Goal: Information Seeking & Learning: Learn about a topic

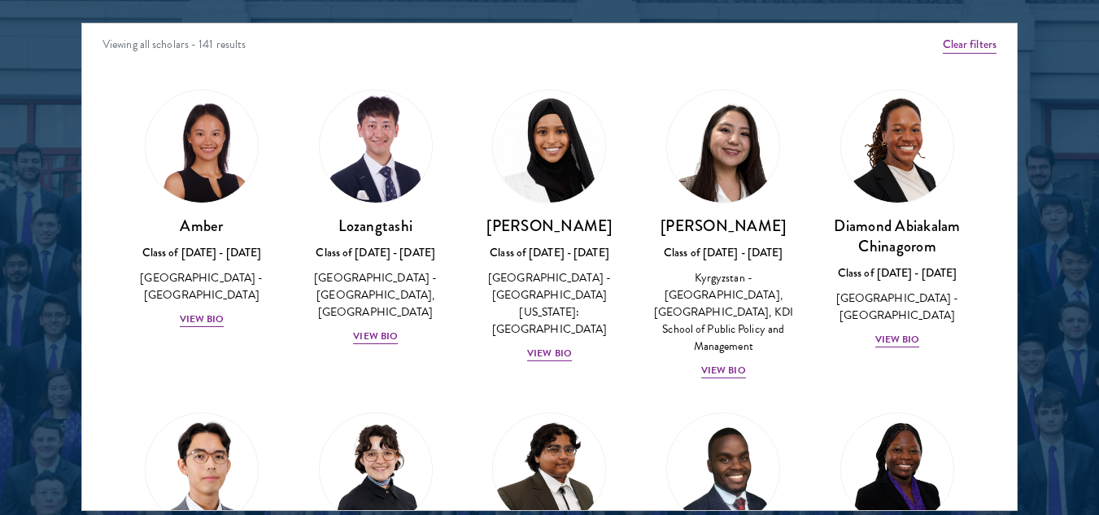
scroll to position [2130, 0]
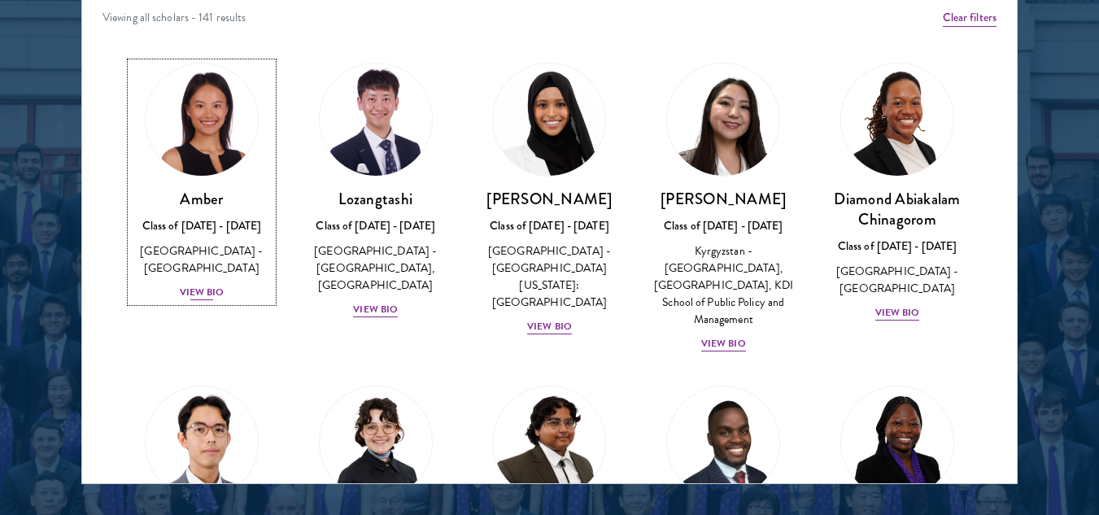
click at [211, 285] on div "View Bio" at bounding box center [202, 292] width 45 height 15
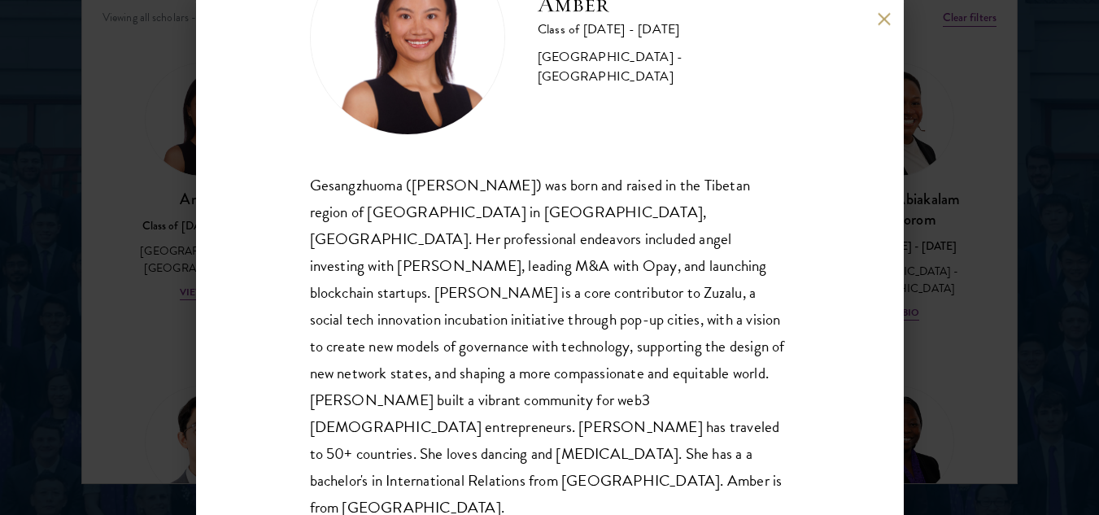
scroll to position [110, 0]
click at [310, 184] on div "Gesangzhuoma ([PERSON_NAME]) was born and raised in the Tibetan region of [GEOG…" at bounding box center [550, 346] width 480 height 350
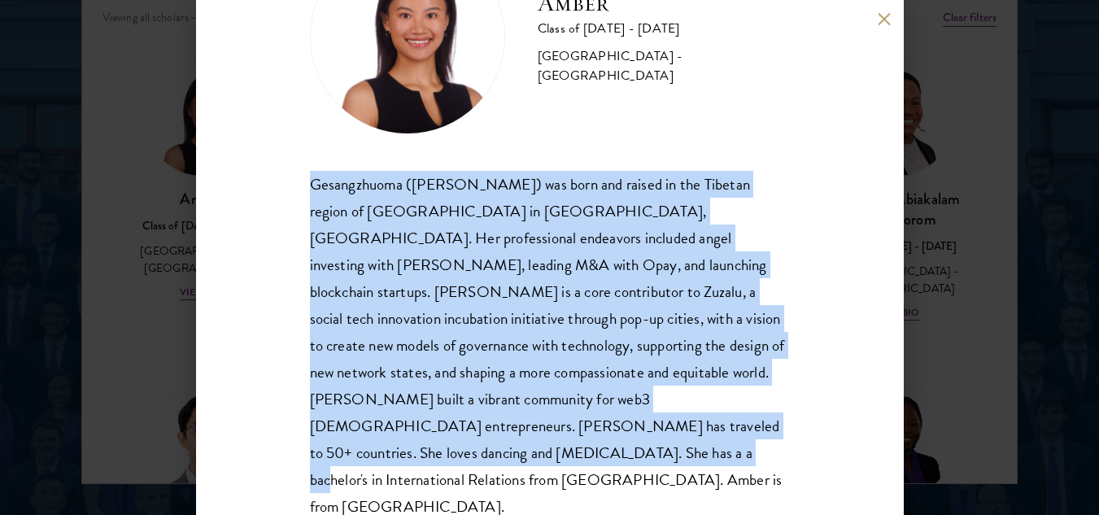
drag, startPoint x: 310, startPoint y: 184, endPoint x: 512, endPoint y: 472, distance: 352.6
click at [512, 472] on div "Amber Class of [DATE] - [DATE] [GEOGRAPHIC_DATA] - [GEOGRAPHIC_DATA] Gesangzhuo…" at bounding box center [549, 257] width 707 height 515
copy div "Gesangzhuoma ([PERSON_NAME]) was born and raised in the Tibetan region of [GEOG…"
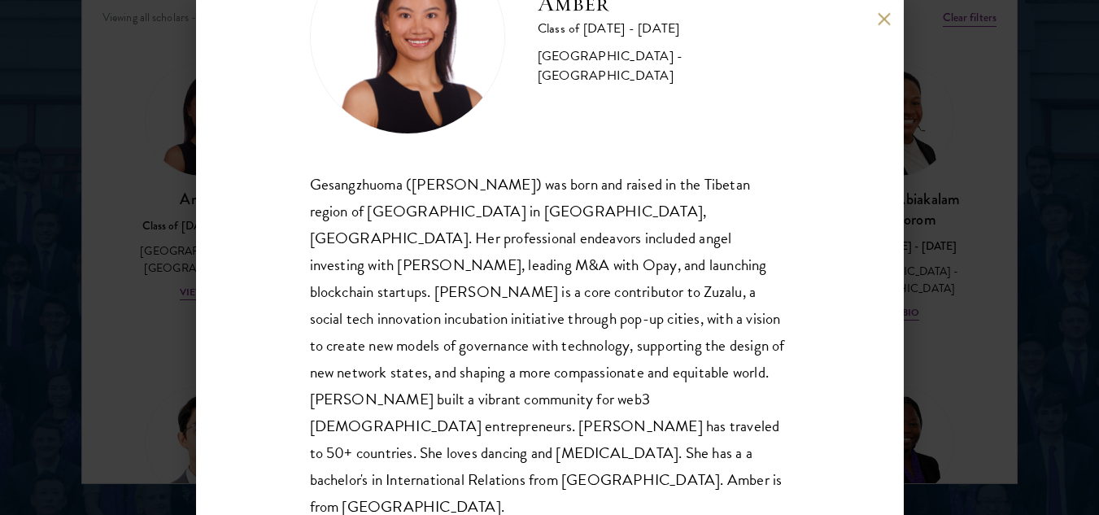
click at [877, 9] on div "Amber Class of [DATE] - [DATE] [GEOGRAPHIC_DATA] - [GEOGRAPHIC_DATA] Gesangzhuo…" at bounding box center [549, 257] width 707 height 515
click at [882, 22] on button at bounding box center [884, 19] width 14 height 14
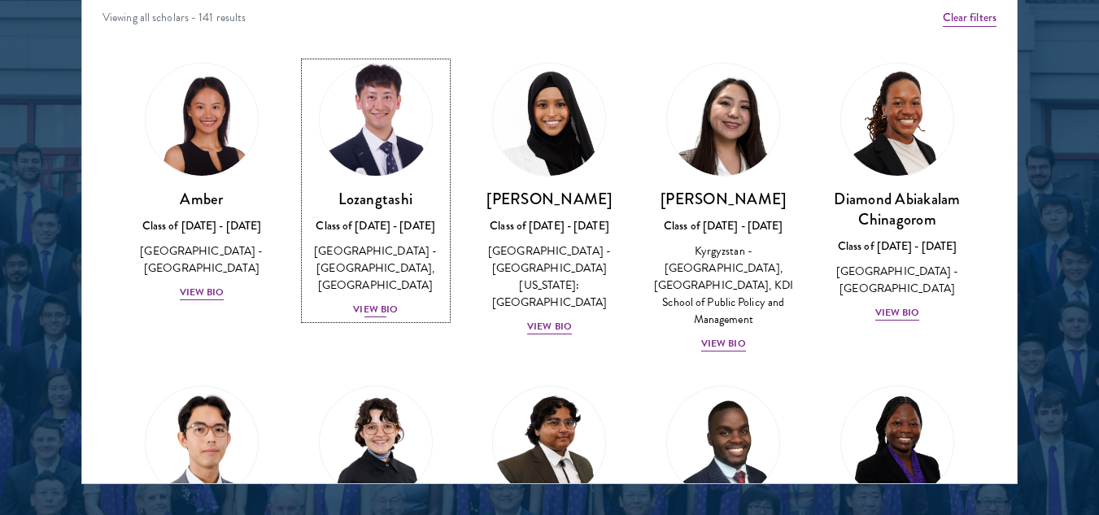
click at [377, 309] on div "View Bio" at bounding box center [375, 309] width 45 height 15
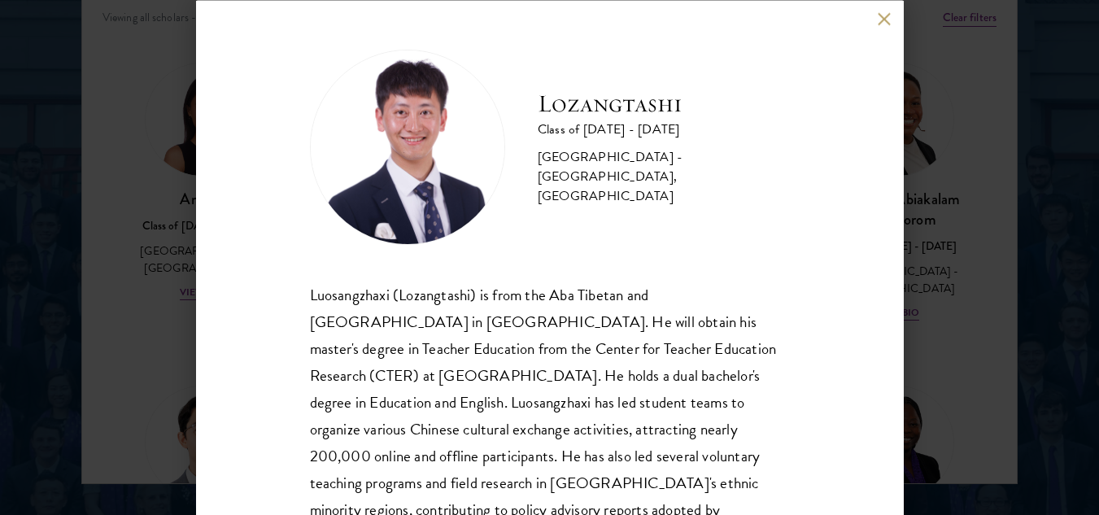
scroll to position [137, 0]
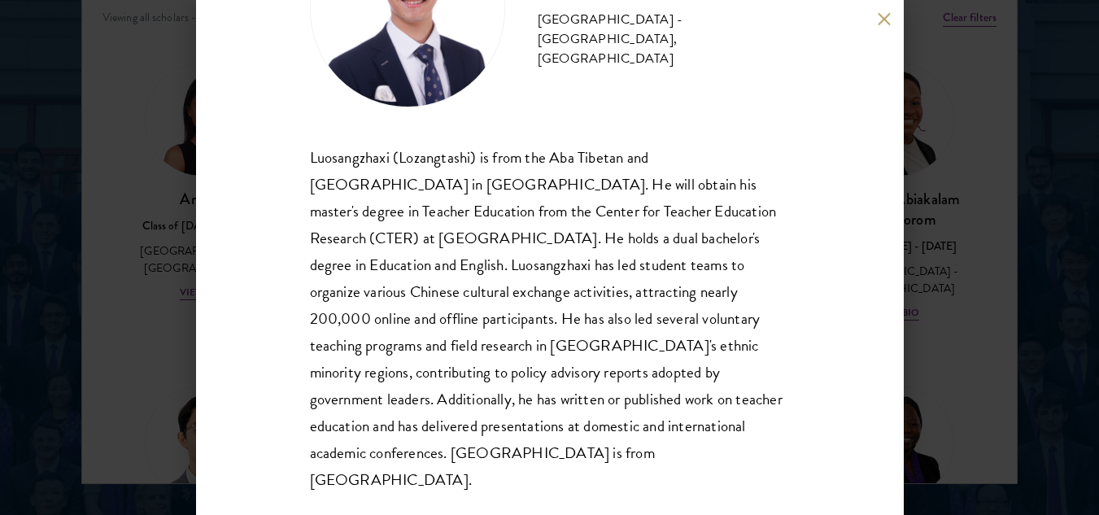
click at [886, 20] on button at bounding box center [884, 19] width 14 height 14
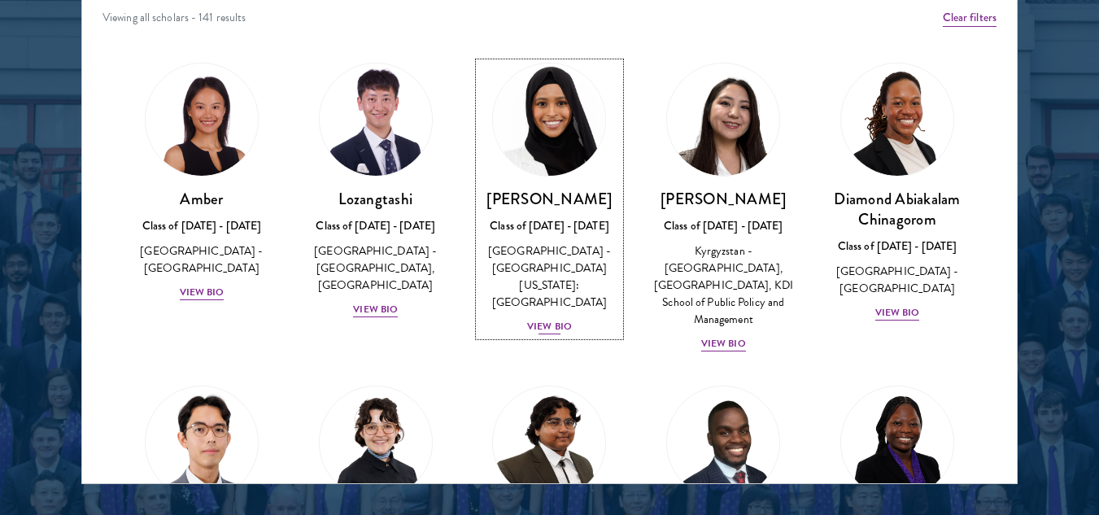
click at [564, 176] on img at bounding box center [550, 120] width 124 height 124
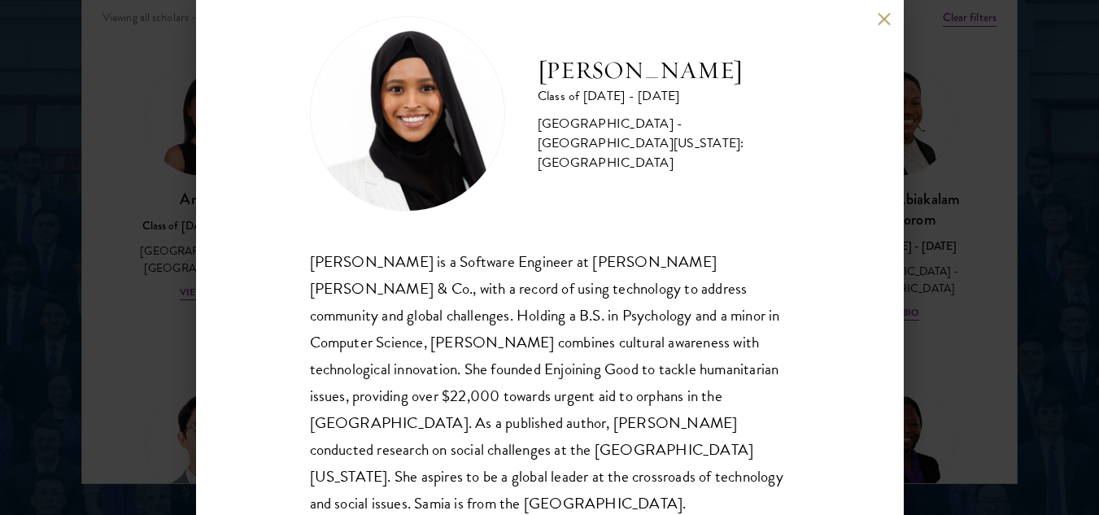
scroll to position [56, 0]
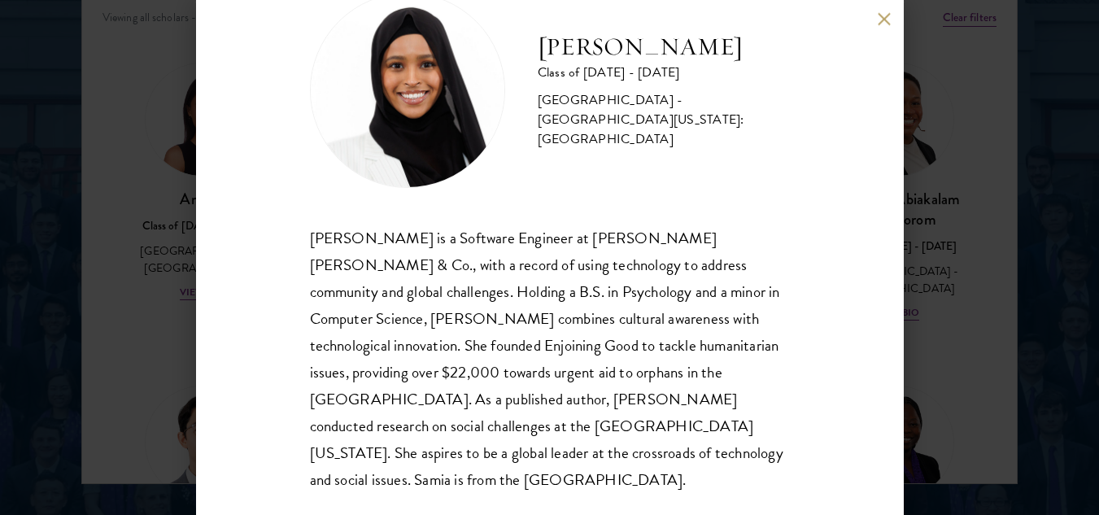
click at [883, 24] on button at bounding box center [884, 19] width 14 height 14
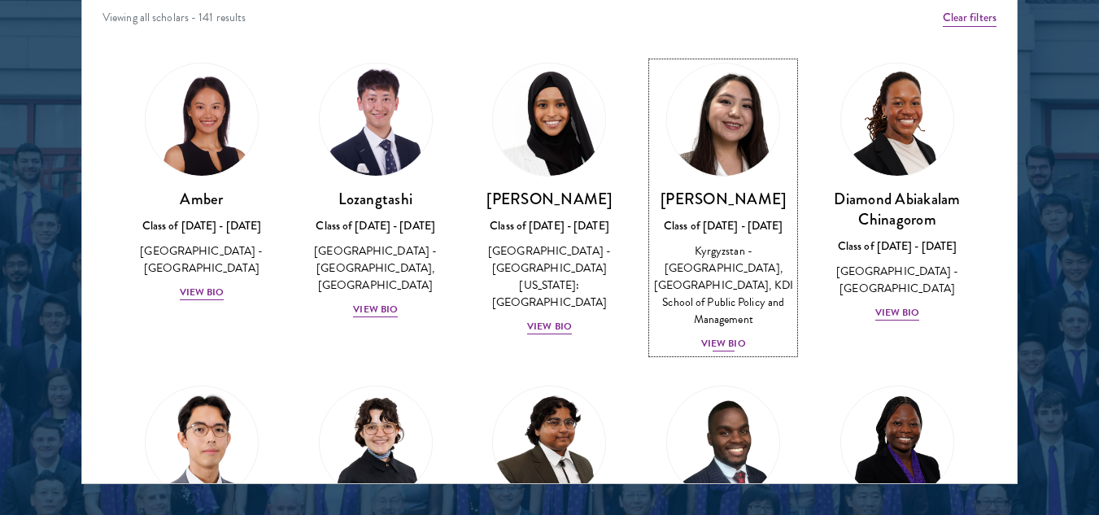
click at [723, 349] on div "View Bio" at bounding box center [723, 343] width 45 height 15
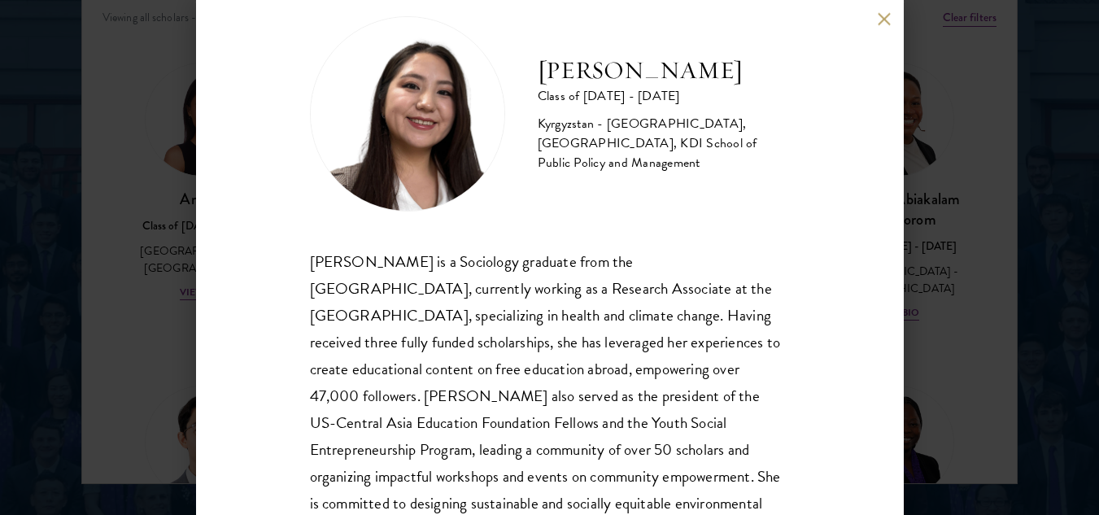
scroll to position [110, 0]
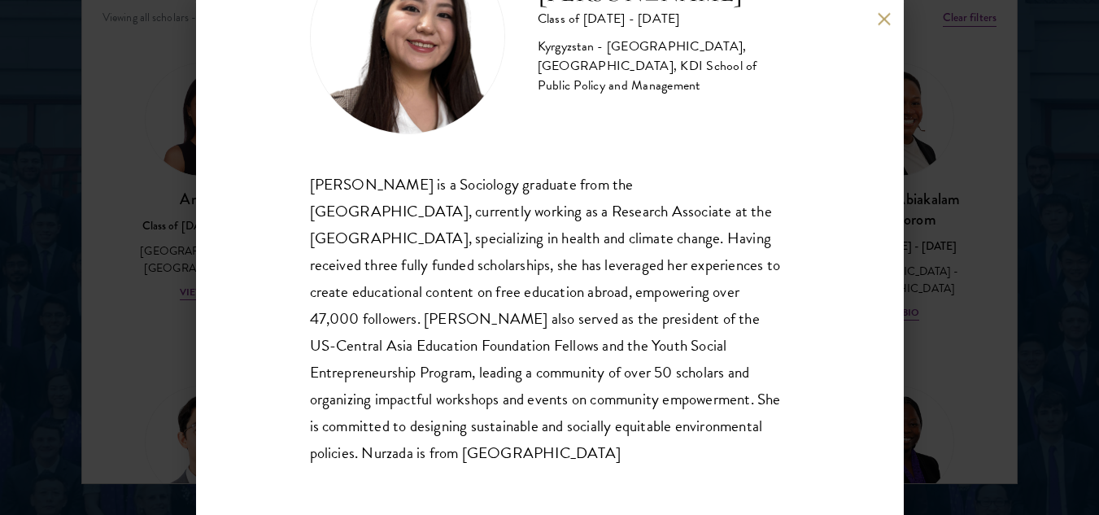
click at [885, 18] on button at bounding box center [884, 19] width 14 height 14
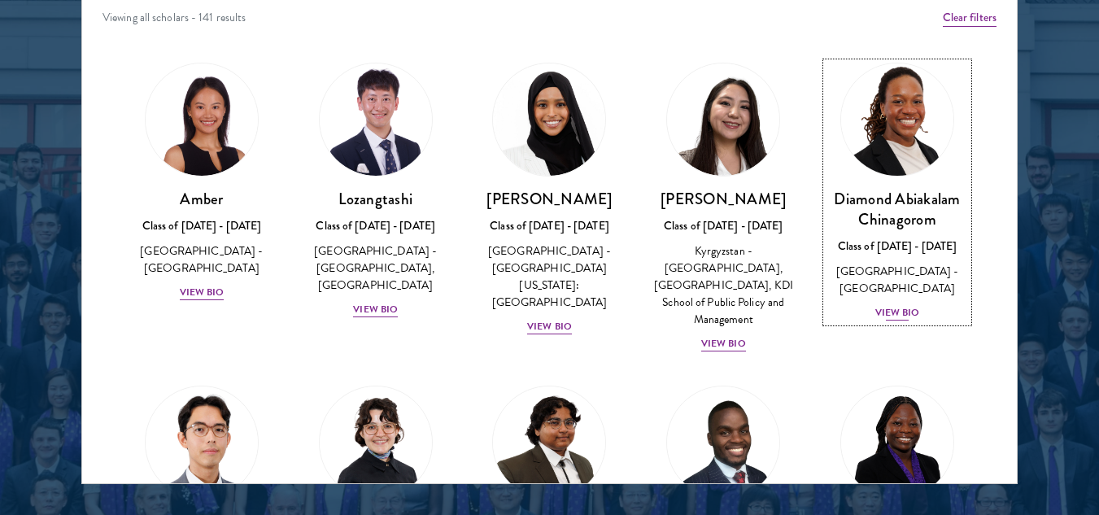
click at [900, 305] on div "View Bio" at bounding box center [897, 312] width 45 height 15
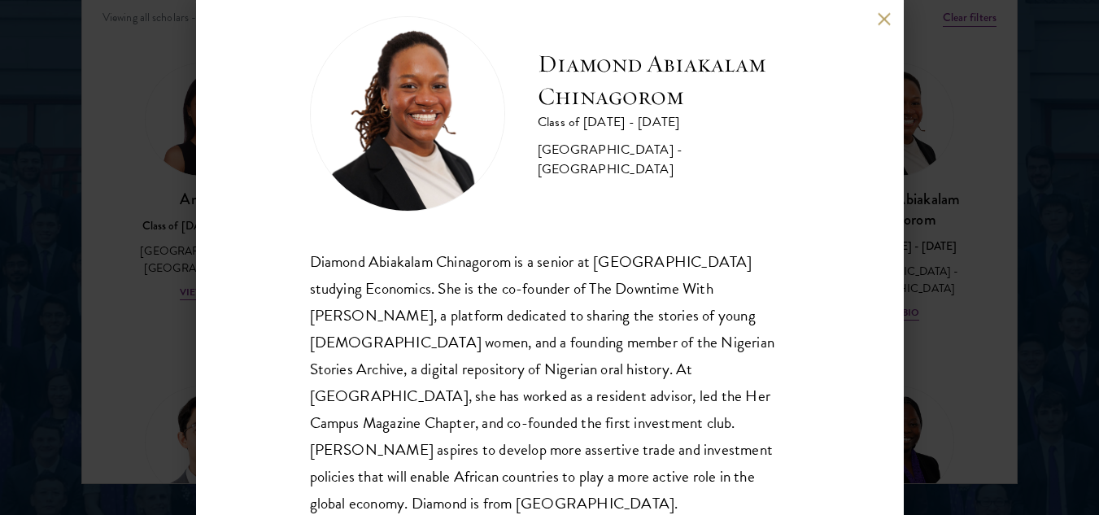
scroll to position [56, 0]
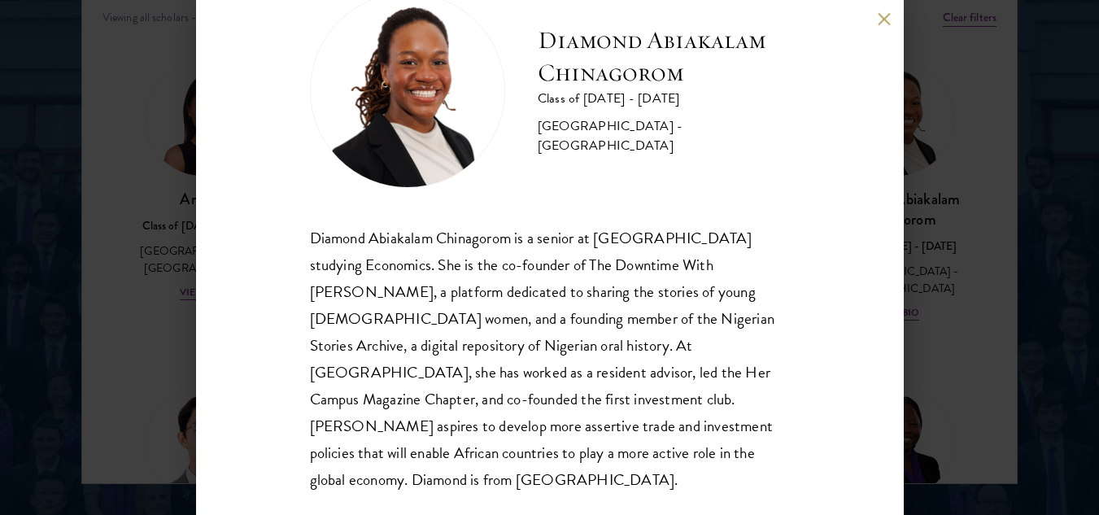
click at [879, 1] on div "Diamond Abiakalam [GEOGRAPHIC_DATA] Class of [DATE] - [DATE] [GEOGRAPHIC_DATA] …" at bounding box center [549, 257] width 707 height 515
click at [881, 13] on button at bounding box center [884, 19] width 14 height 14
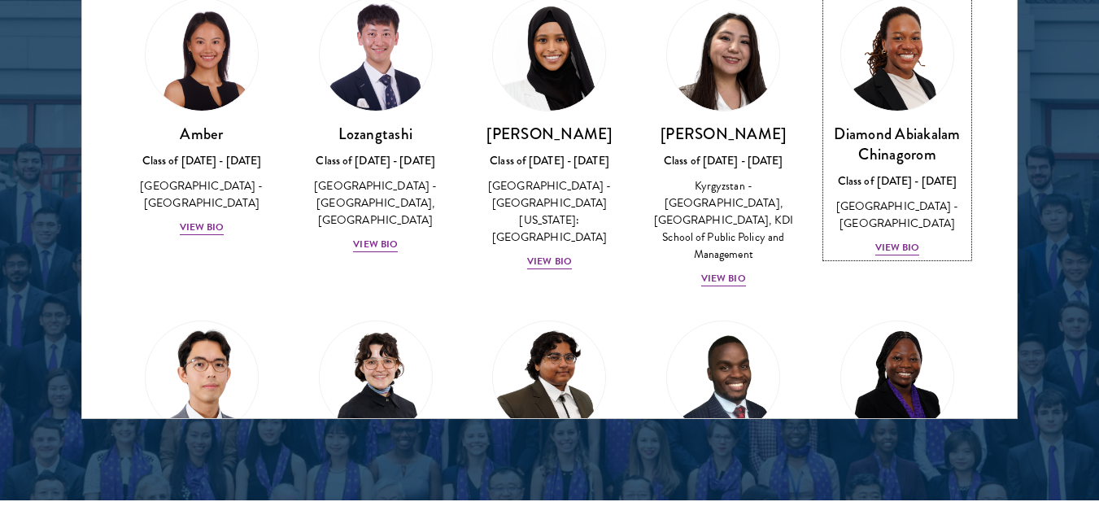
scroll to position [2227, 0]
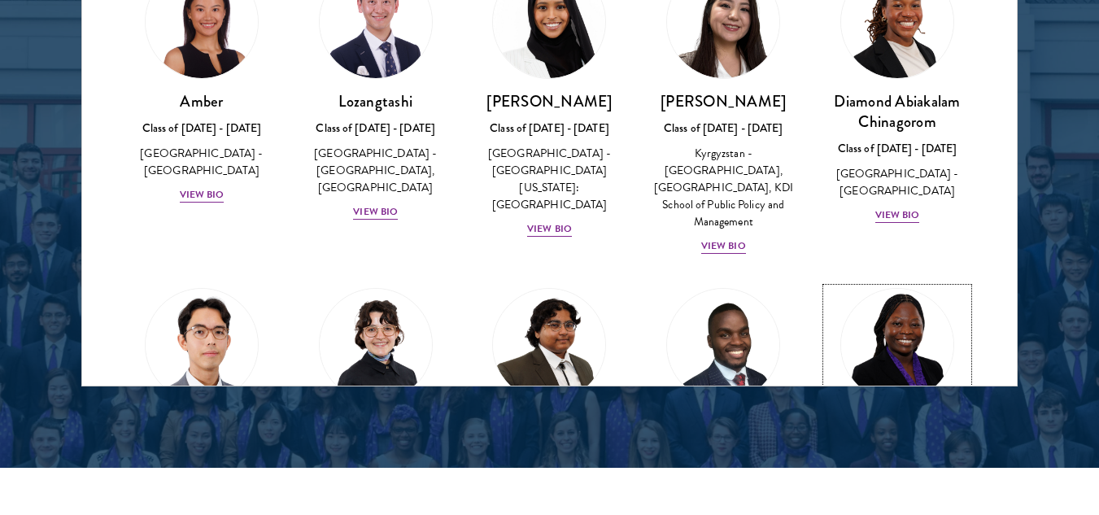
click at [887, 354] on img at bounding box center [897, 345] width 124 height 124
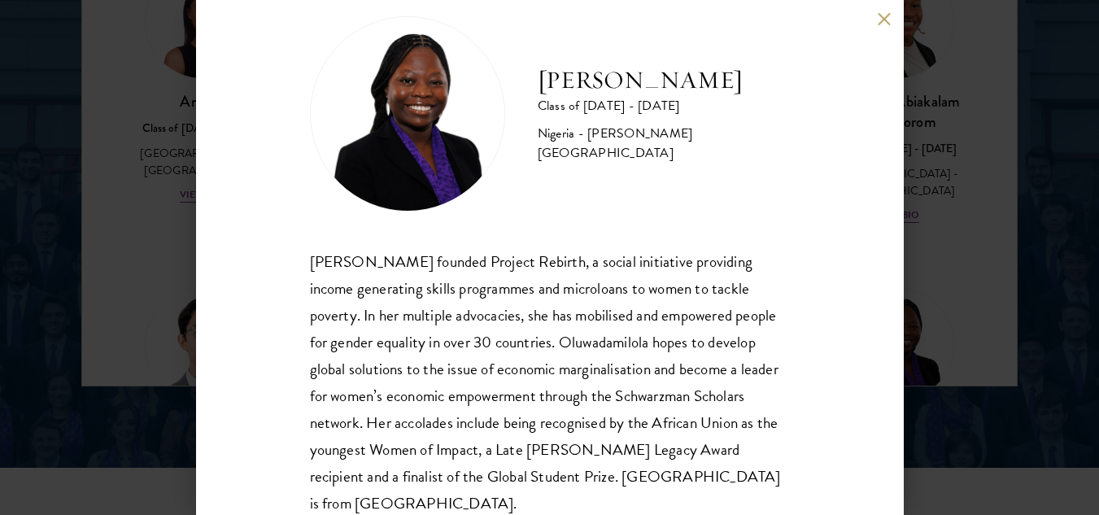
scroll to position [83, 0]
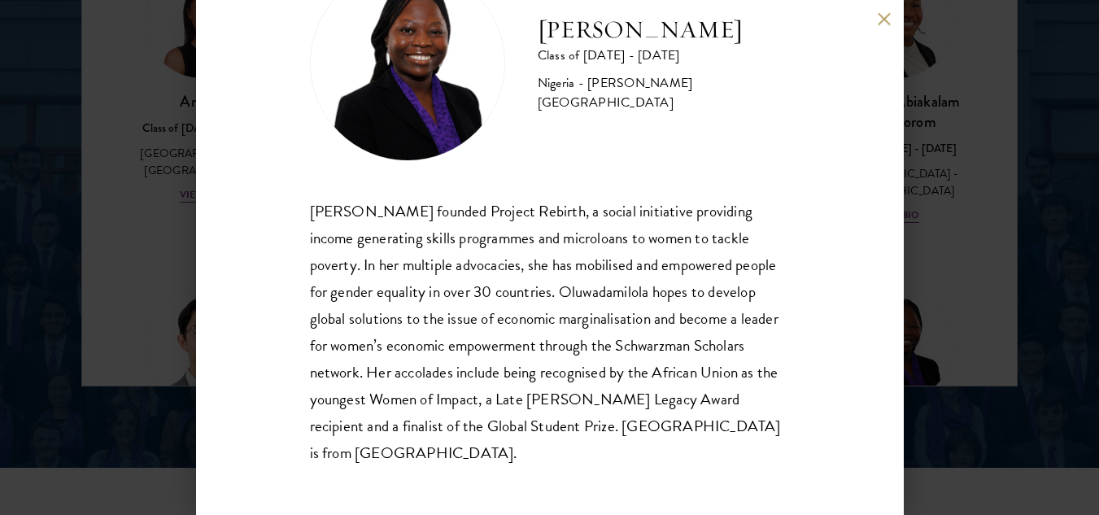
click at [884, 15] on button at bounding box center [884, 19] width 14 height 14
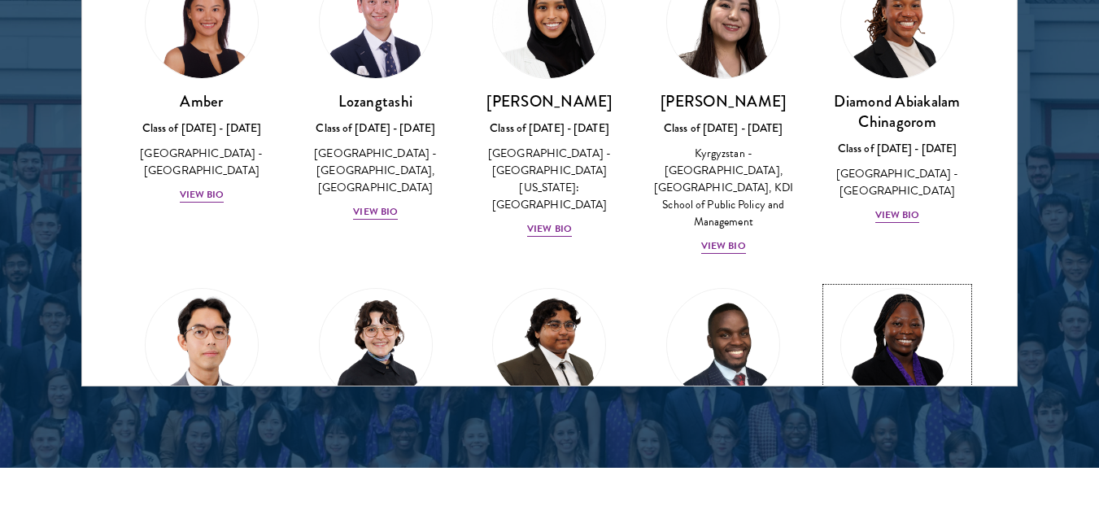
scroll to position [162, 0]
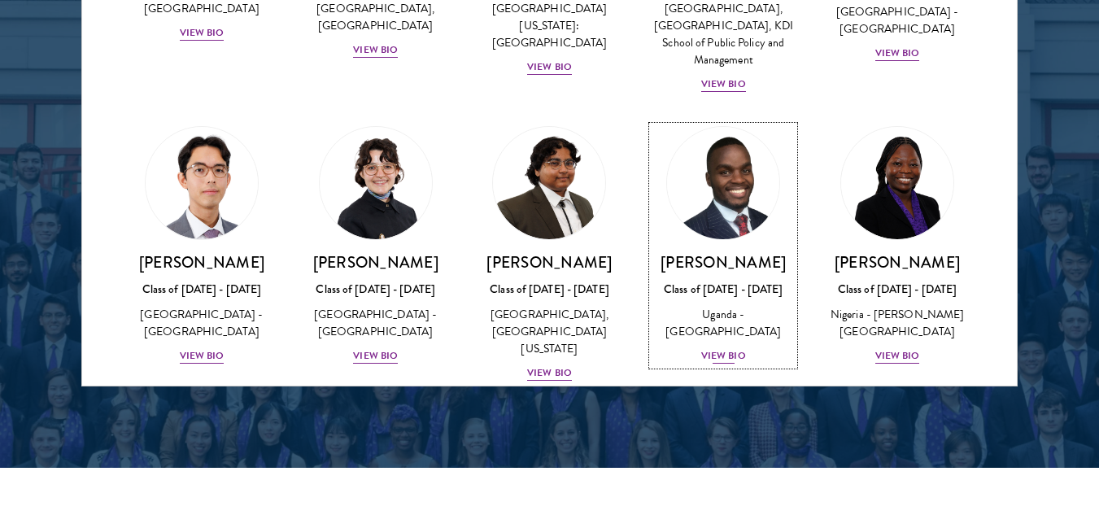
click at [729, 328] on div "Uganda - [GEOGRAPHIC_DATA]" at bounding box center [722, 323] width 141 height 34
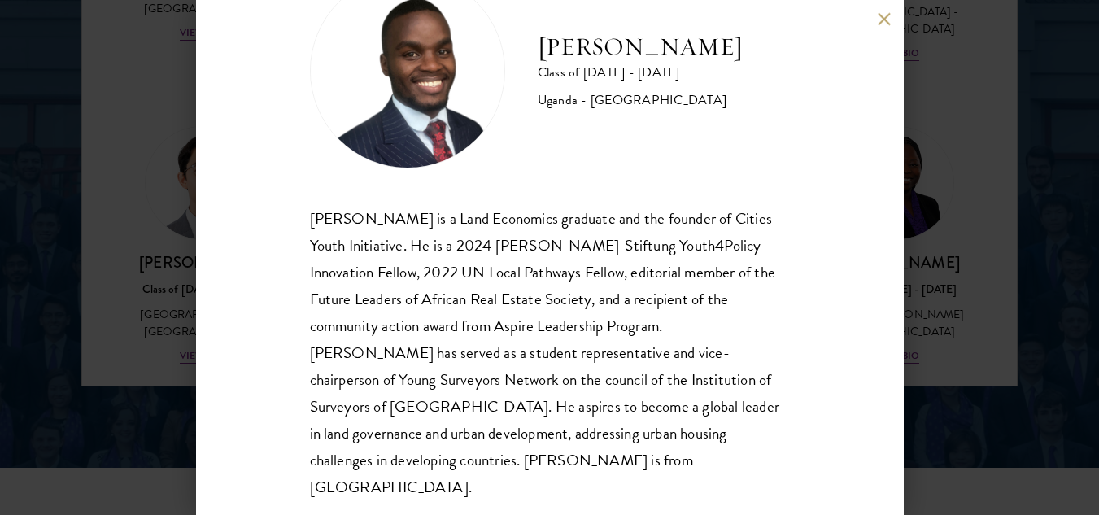
scroll to position [83, 0]
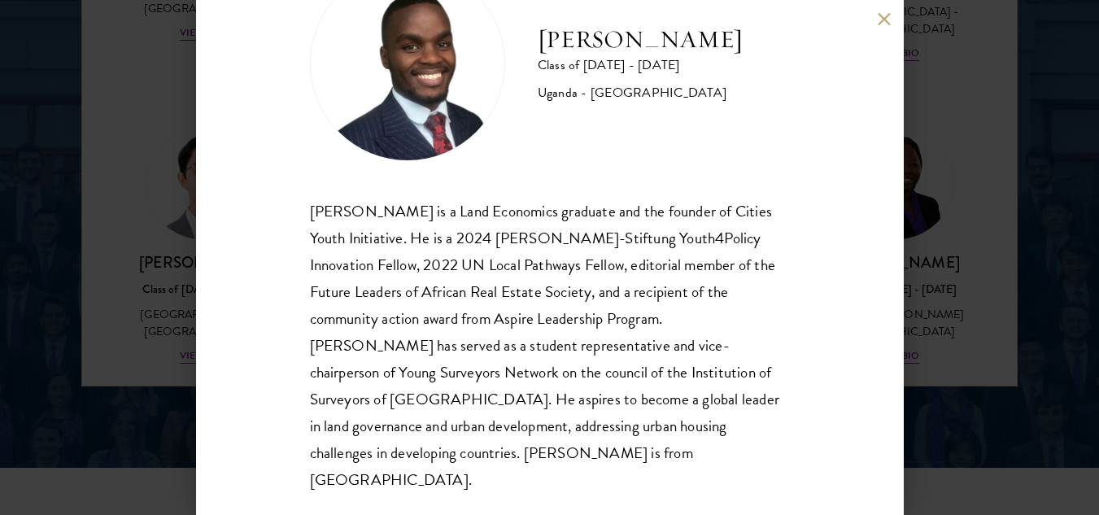
click at [885, 16] on button at bounding box center [884, 19] width 14 height 14
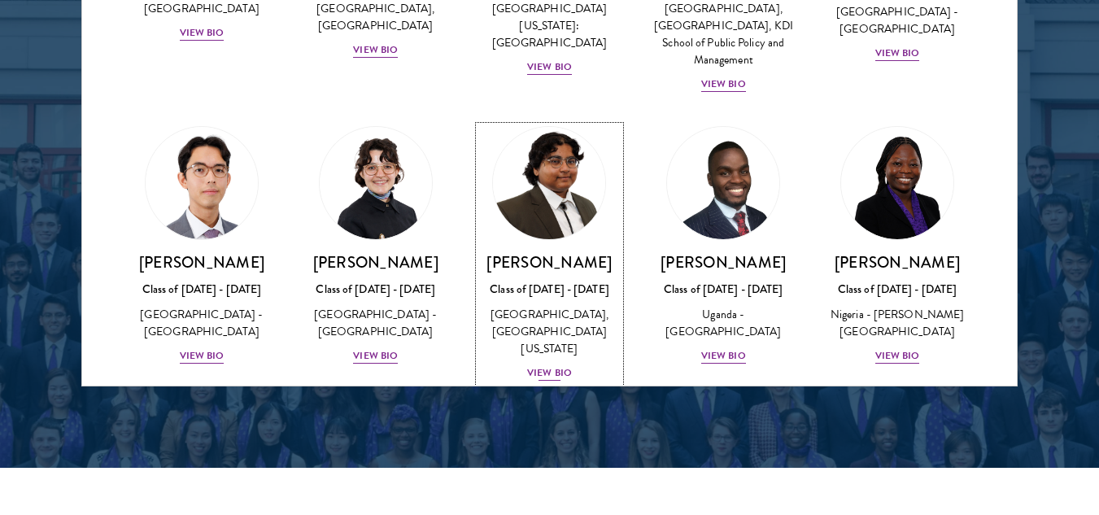
click at [556, 372] on div "View Bio" at bounding box center [549, 372] width 45 height 15
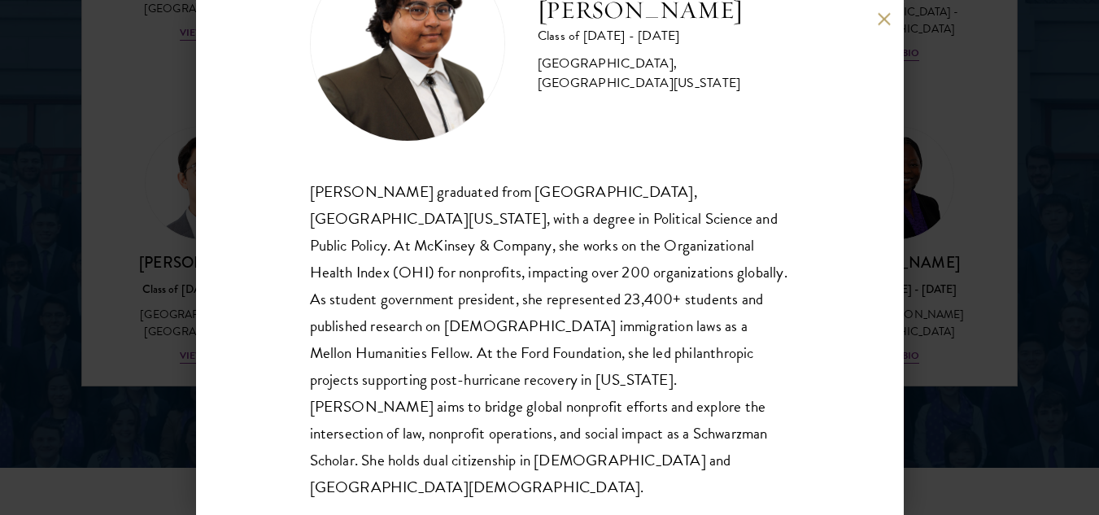
scroll to position [110, 0]
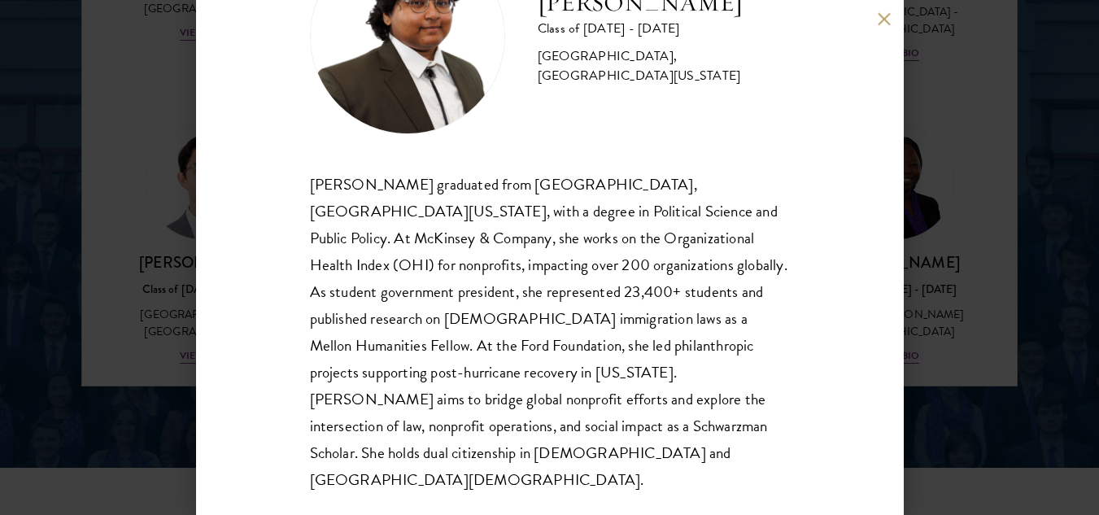
click at [881, 22] on button at bounding box center [884, 19] width 14 height 14
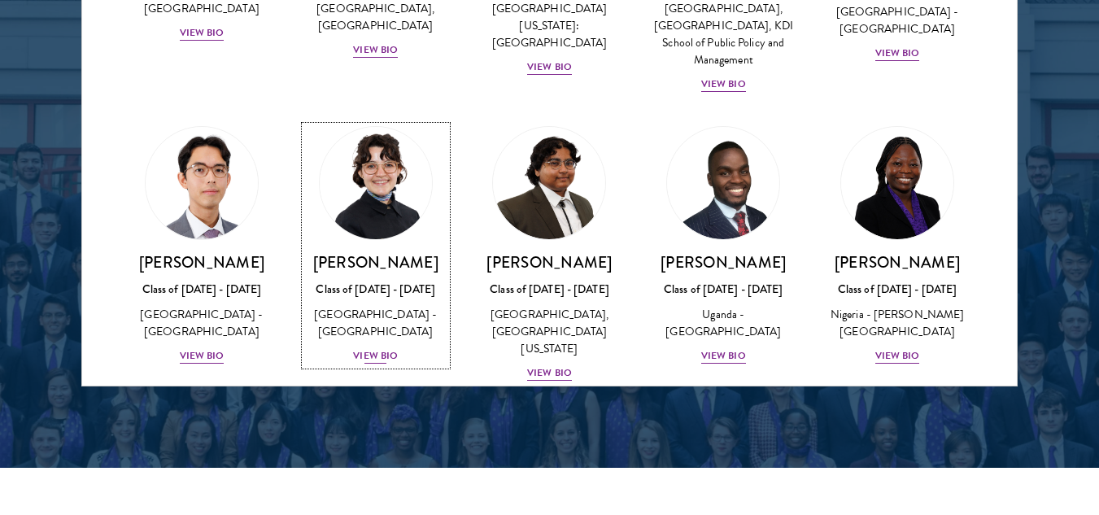
click at [366, 349] on div "View Bio" at bounding box center [375, 355] width 45 height 15
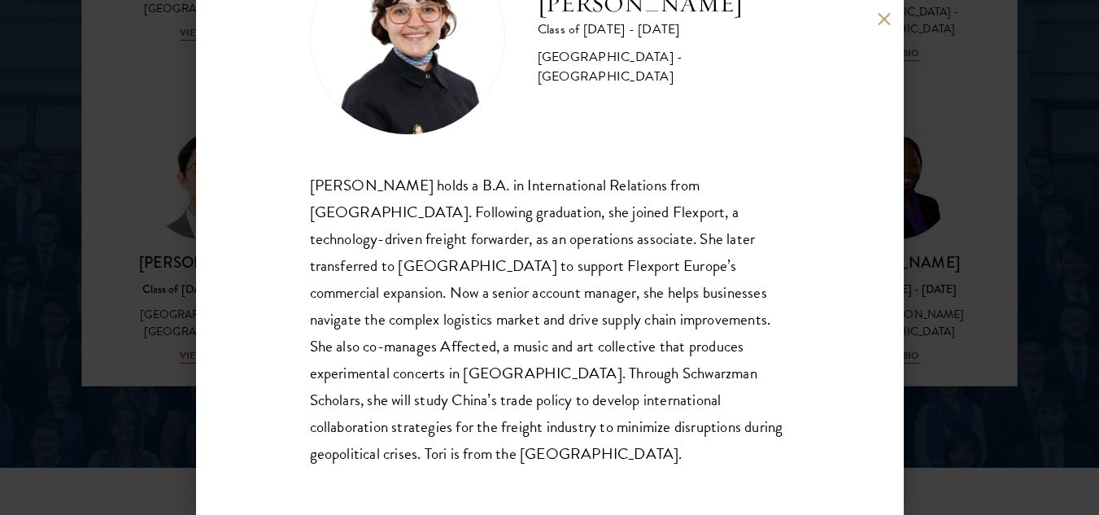
scroll to position [110, 0]
click at [873, 20] on div "[PERSON_NAME] Class of [DATE] - [DATE] [GEOGRAPHIC_DATA] - [GEOGRAPHIC_DATA] [P…" at bounding box center [549, 257] width 707 height 515
click at [881, 18] on button at bounding box center [884, 19] width 14 height 14
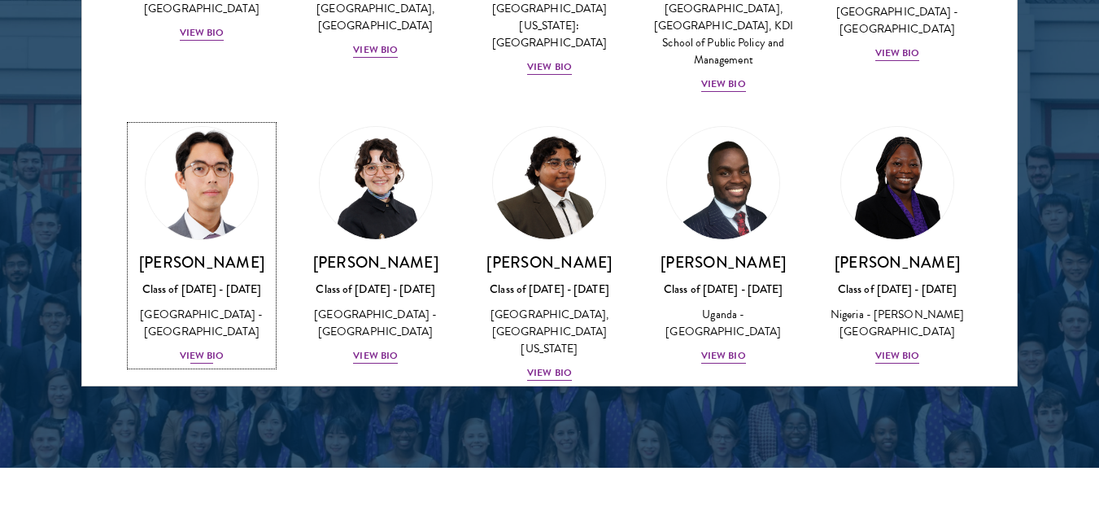
click at [212, 360] on div "View Bio" at bounding box center [202, 355] width 45 height 15
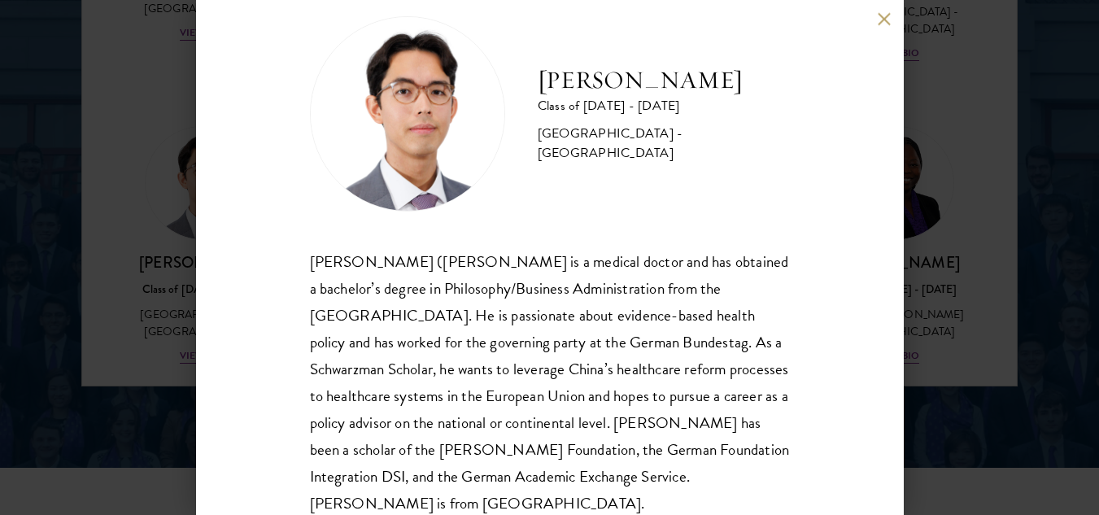
scroll to position [83, 0]
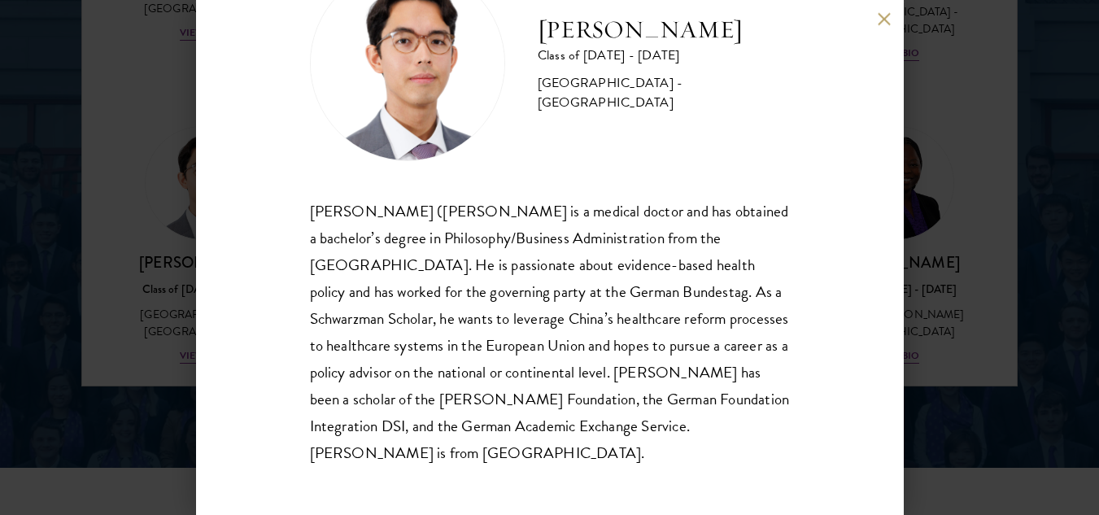
click at [878, 31] on div "[PERSON_NAME] Class of [DATE] - [DATE] [GEOGRAPHIC_DATA] - [GEOGRAPHIC_DATA] [P…" at bounding box center [549, 257] width 707 height 515
click at [878, 14] on button at bounding box center [884, 19] width 14 height 14
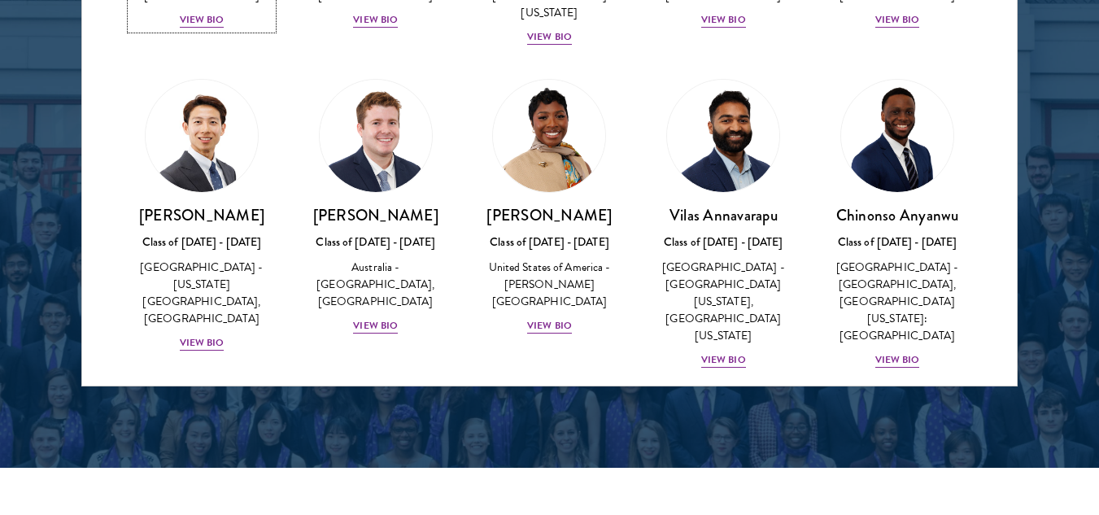
scroll to position [562, 0]
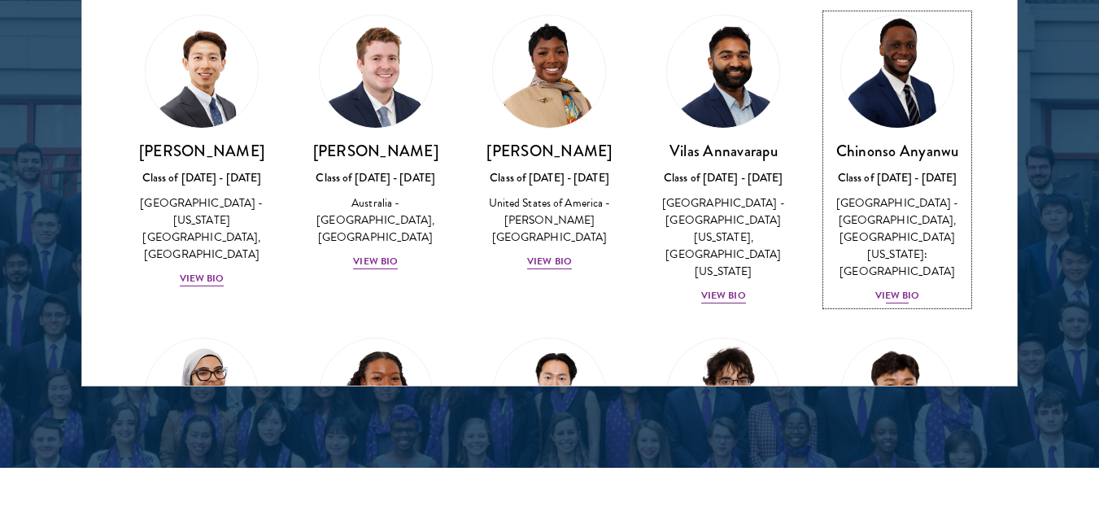
click at [895, 290] on div "[PERSON_NAME] Class of [DATE] - [DATE] [GEOGRAPHIC_DATA] - [GEOGRAPHIC_DATA], […" at bounding box center [896, 223] width 141 height 164
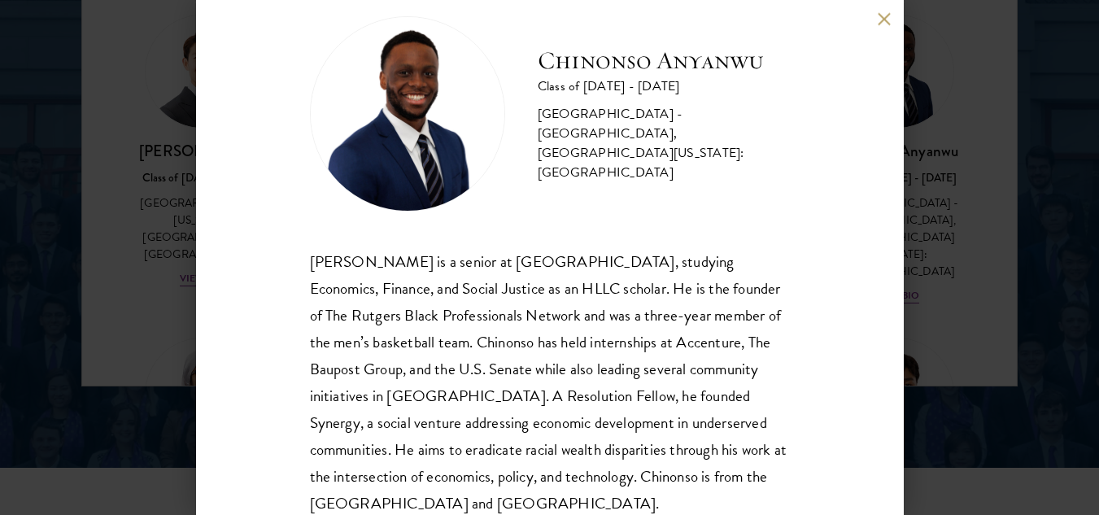
scroll to position [83, 0]
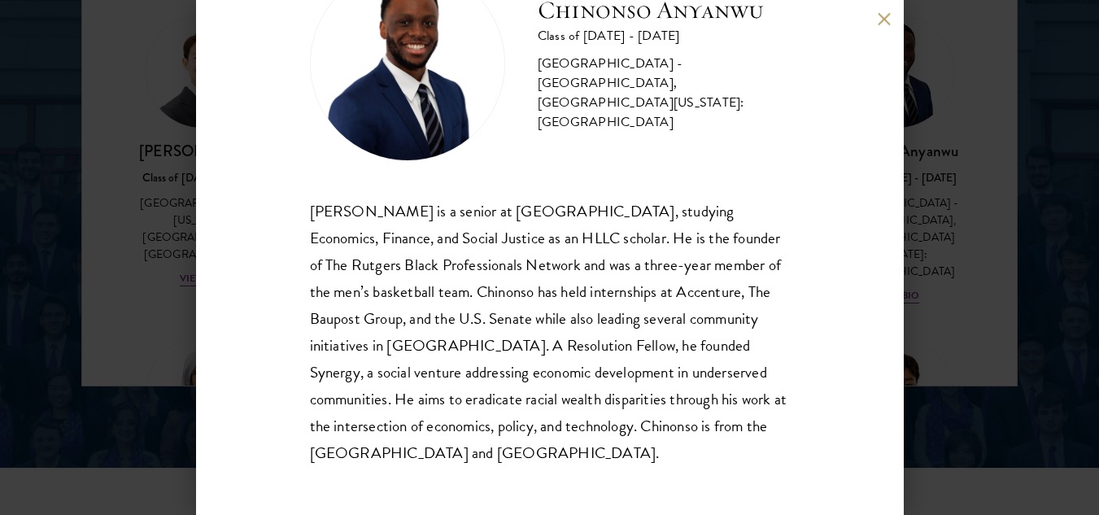
click at [877, 25] on button at bounding box center [884, 19] width 14 height 14
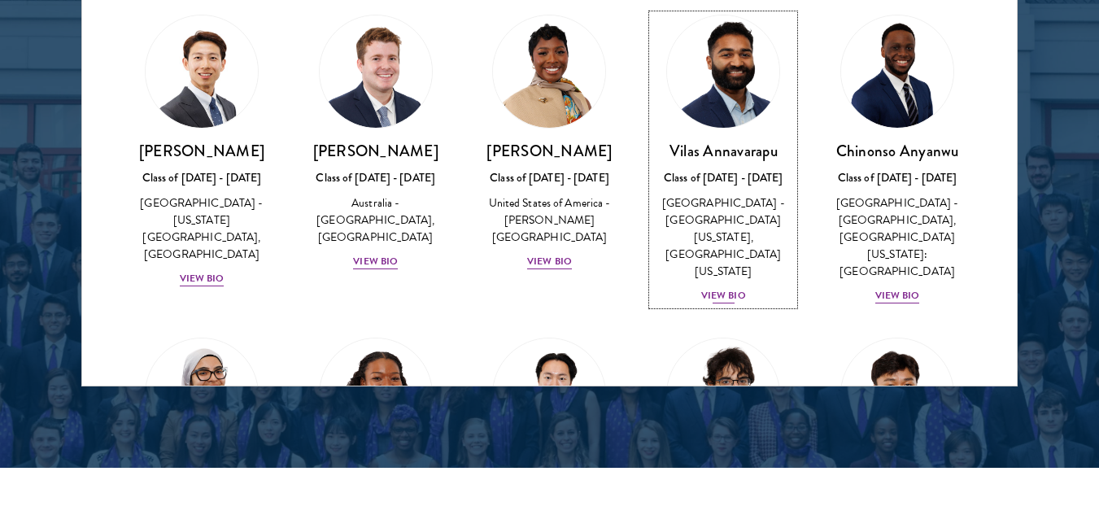
click at [733, 255] on div "[PERSON_NAME] Class of [DATE] - [DATE] [GEOGRAPHIC_DATA] - [GEOGRAPHIC_DATA][US…" at bounding box center [722, 223] width 141 height 164
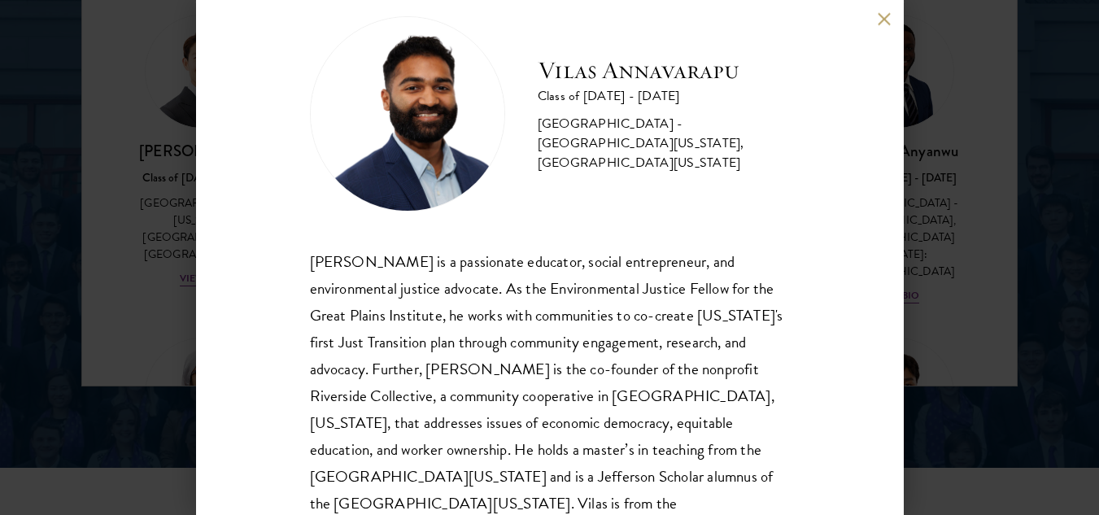
scroll to position [83, 0]
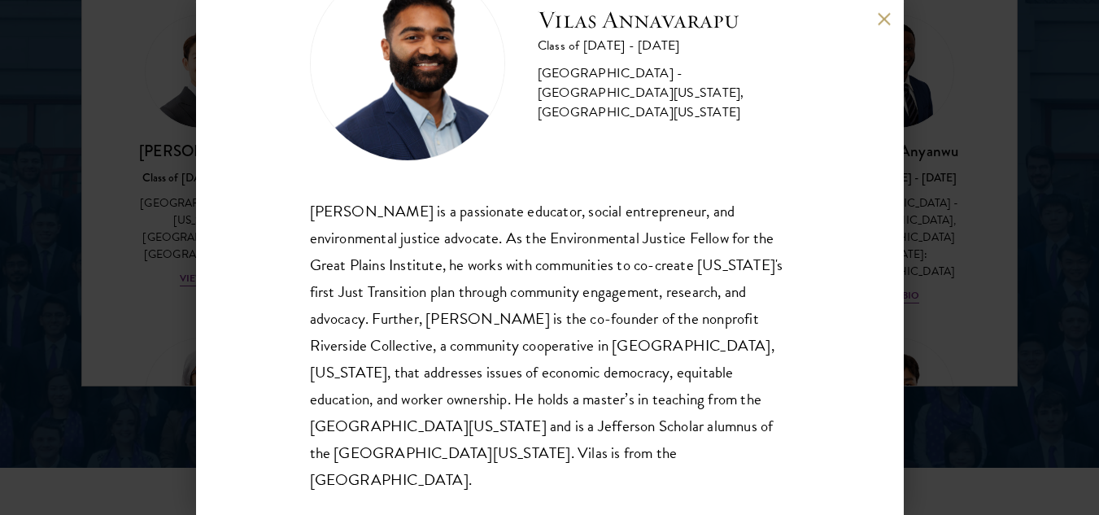
click at [890, 18] on button at bounding box center [884, 19] width 14 height 14
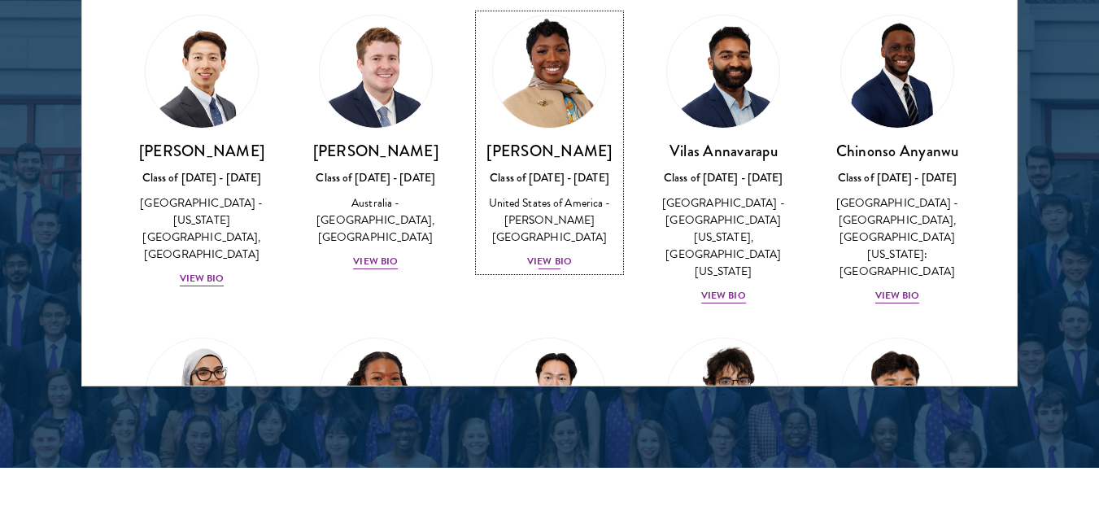
click at [560, 254] on div "View Bio" at bounding box center [549, 261] width 45 height 15
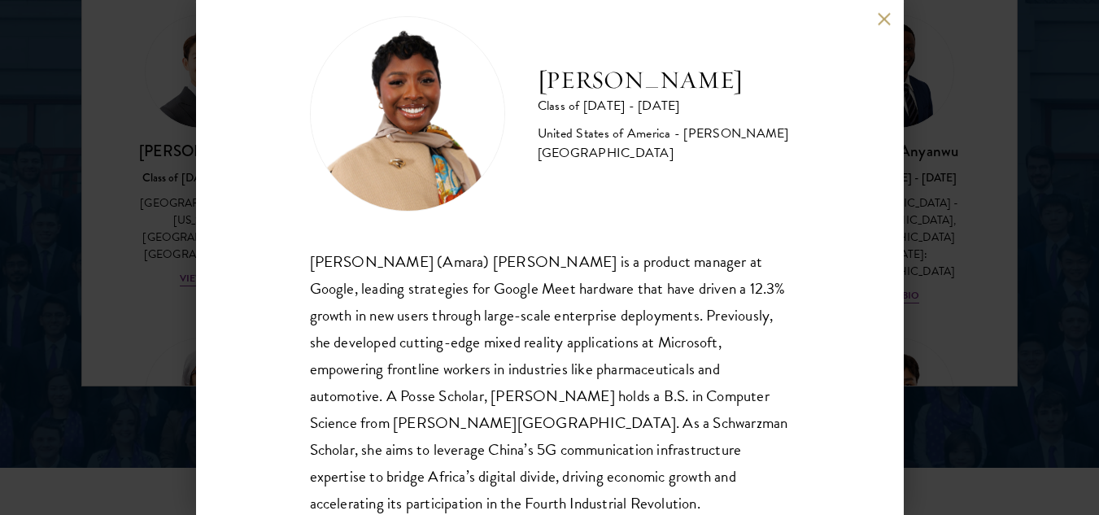
scroll to position [83, 0]
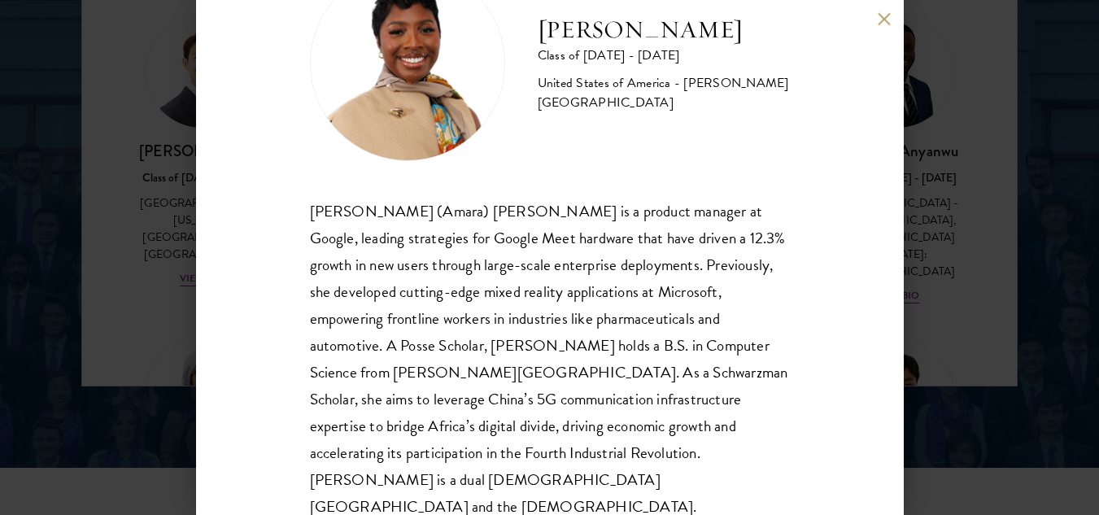
click at [882, 17] on button at bounding box center [884, 19] width 14 height 14
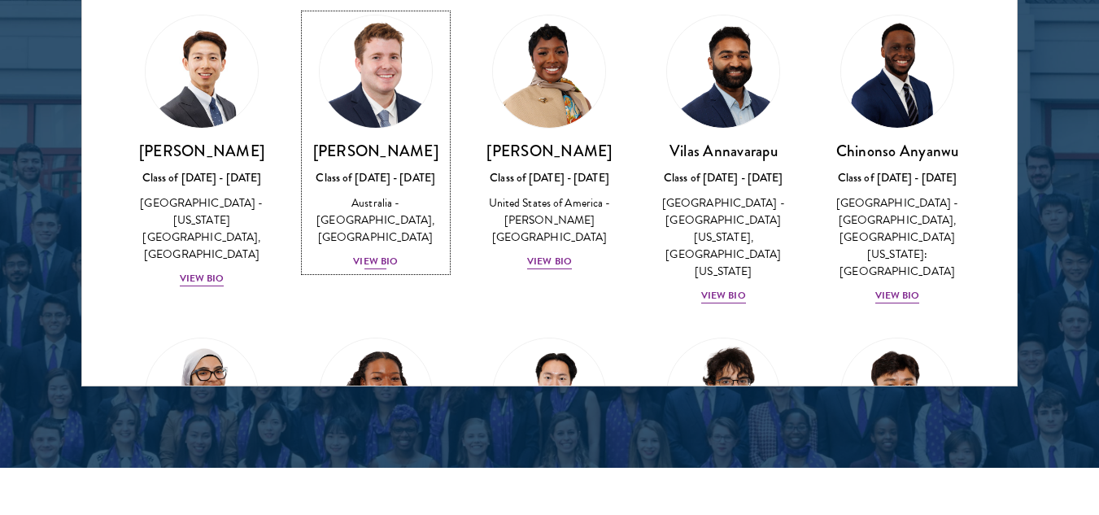
click at [382, 271] on div "[PERSON_NAME] Class of [DATE] - [DATE] [GEOGRAPHIC_DATA] - [GEOGRAPHIC_DATA], […" at bounding box center [375, 206] width 141 height 130
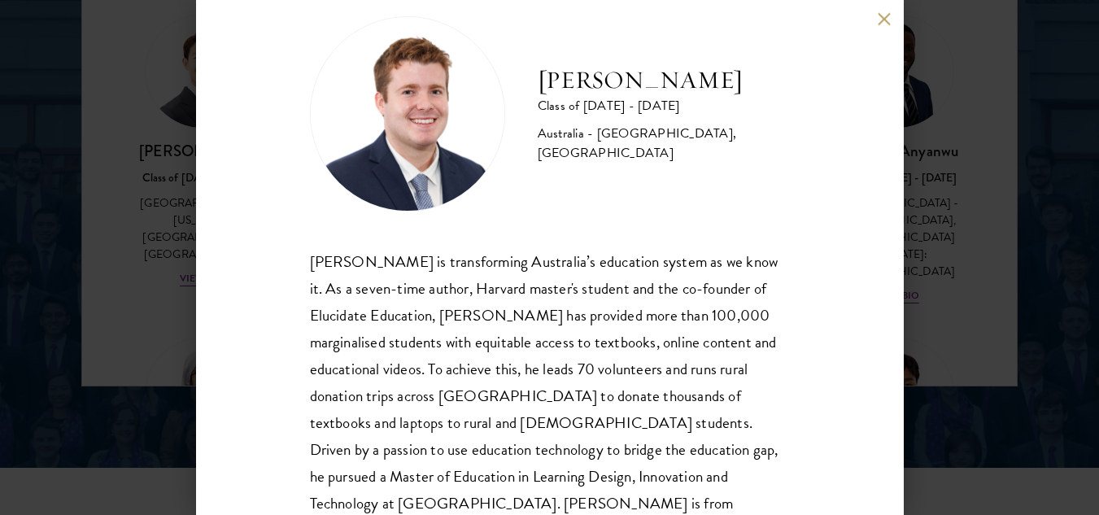
scroll to position [83, 0]
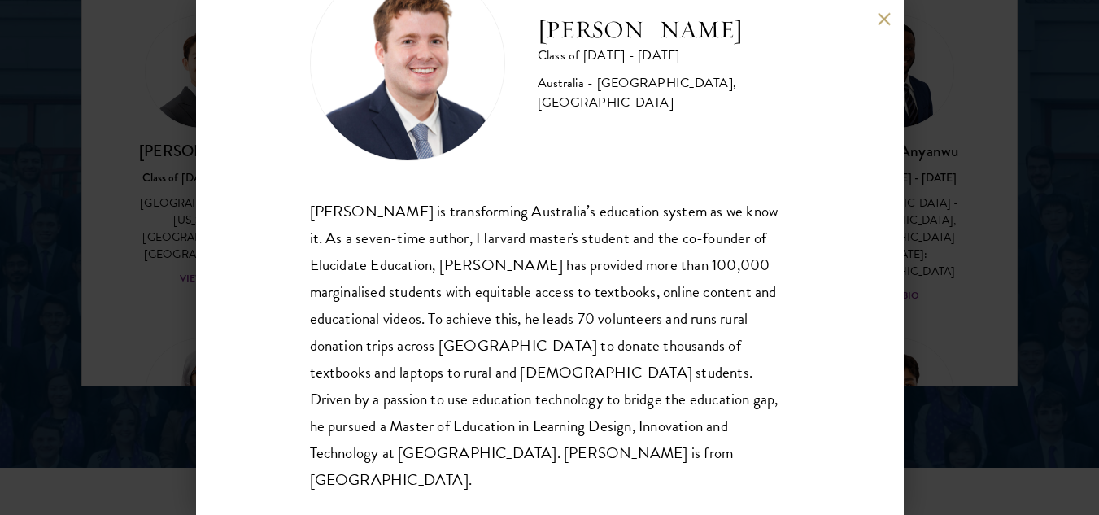
click at [873, 15] on div "[PERSON_NAME] Class of [DATE] - [DATE] [GEOGRAPHIC_DATA] - [GEOGRAPHIC_DATA], […" at bounding box center [549, 257] width 707 height 515
click at [880, 18] on button at bounding box center [884, 19] width 14 height 14
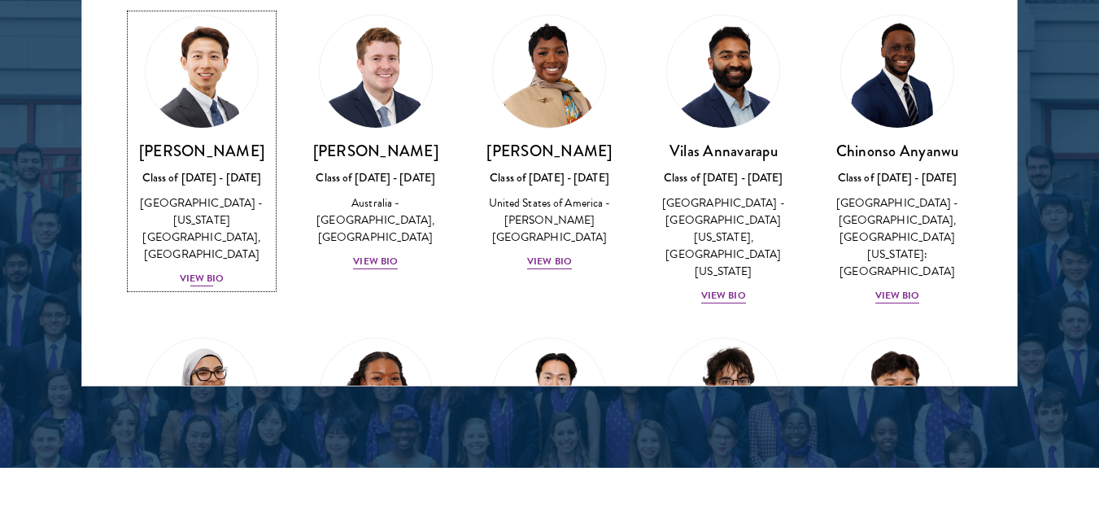
click at [205, 281] on div "View Bio" at bounding box center [202, 278] width 45 height 15
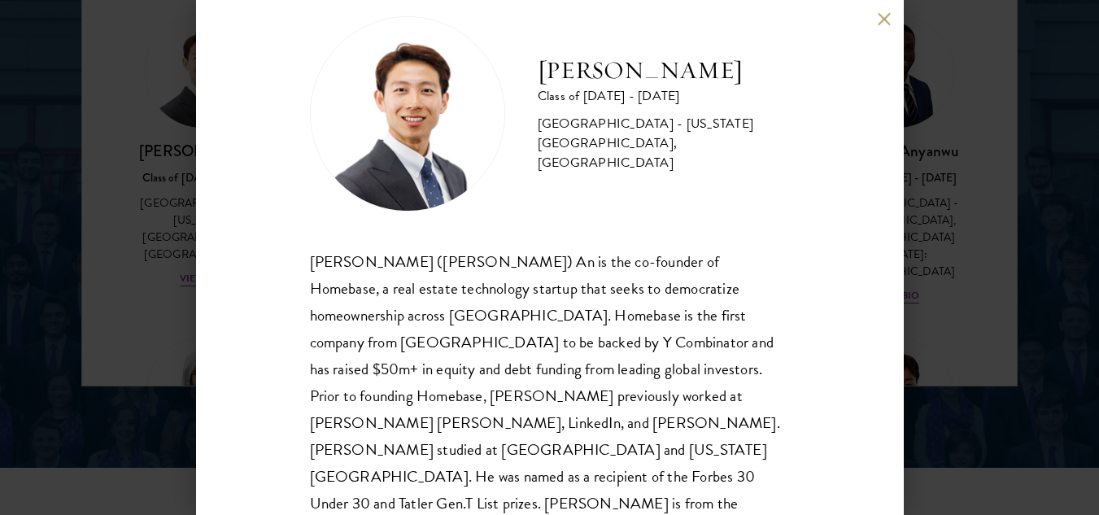
scroll to position [56, 0]
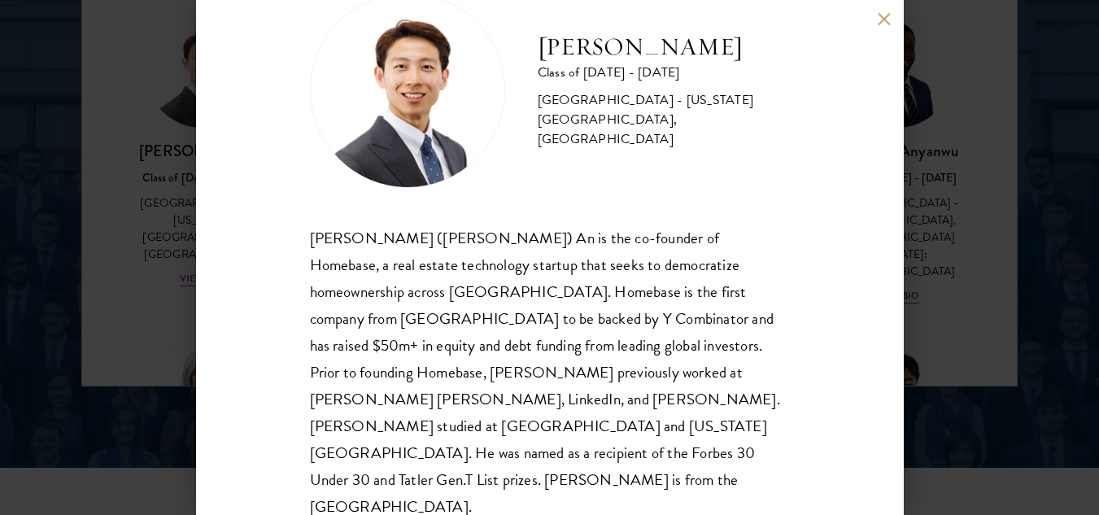
click at [888, 11] on div "[PERSON_NAME] Class of [DATE] - [DATE] [GEOGRAPHIC_DATA] - [US_STATE][GEOGRAPHI…" at bounding box center [549, 257] width 707 height 515
click at [878, 14] on button at bounding box center [884, 19] width 14 height 14
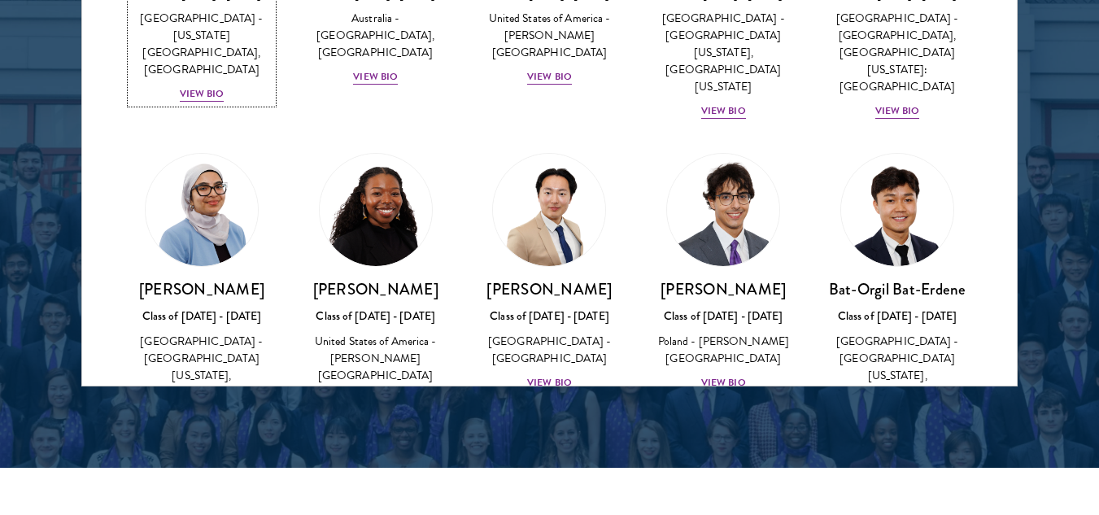
scroll to position [855, 0]
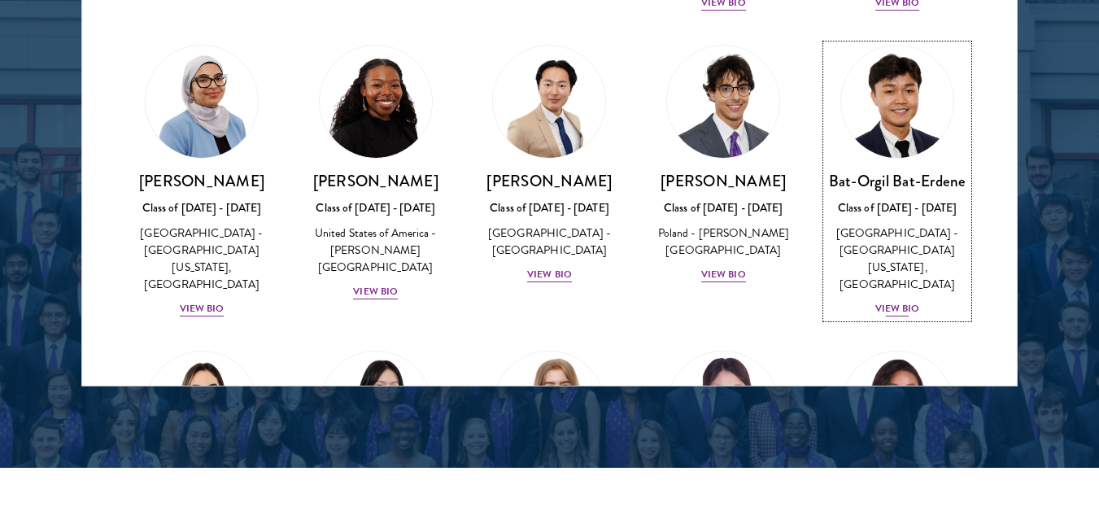
click at [893, 301] on div "View Bio" at bounding box center [897, 308] width 45 height 15
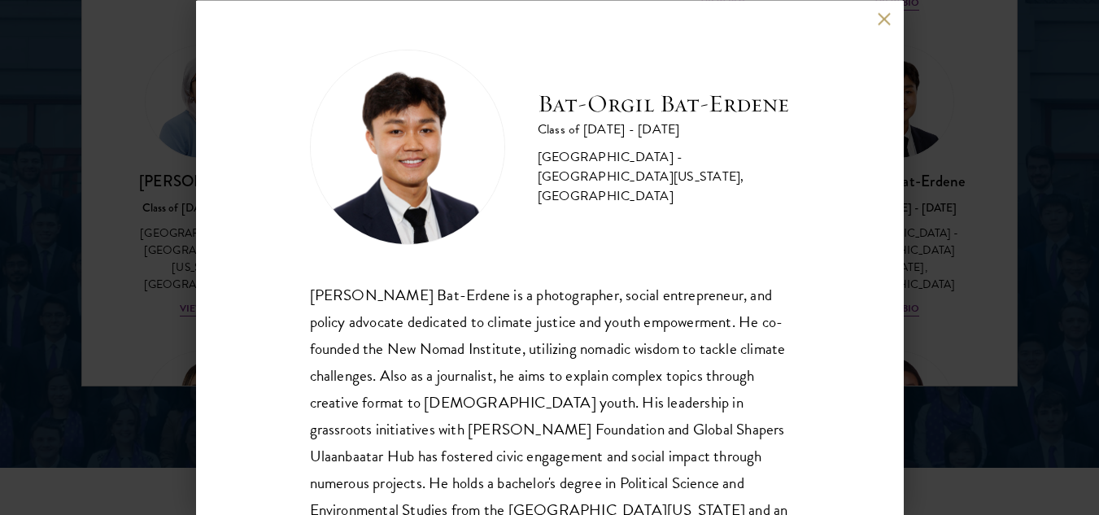
click at [878, 24] on button at bounding box center [884, 19] width 14 height 14
